Goal: Find specific page/section: Find specific page/section

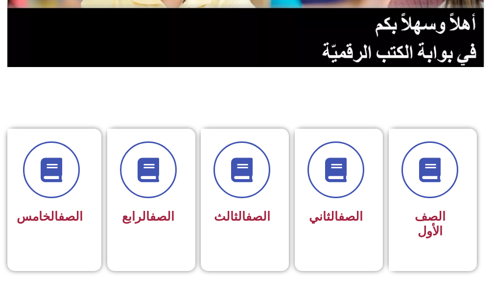
scroll to position [196, 0]
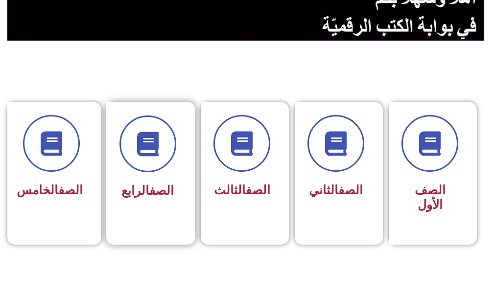
click at [177, 171] on div "الصف الرابع" at bounding box center [147, 166] width 83 height 129
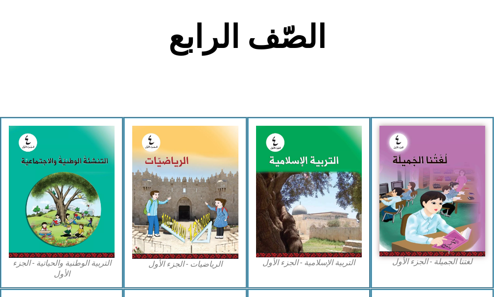
scroll to position [245, 0]
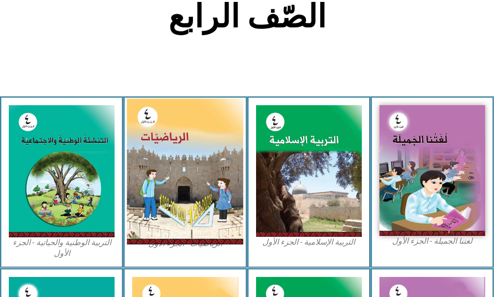
click at [161, 190] on img at bounding box center [185, 172] width 117 height 146
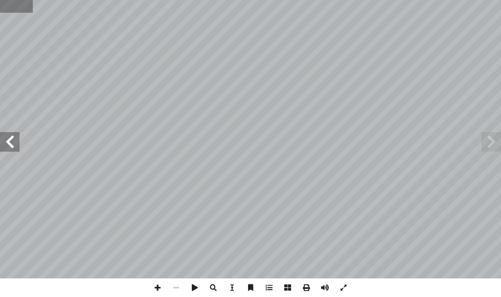
click at [19, 3] on input "text" at bounding box center [16, 6] width 33 height 13
type input "**"
click at [156, 287] on span at bounding box center [157, 288] width 19 height 19
